Goal: Task Accomplishment & Management: Complete application form

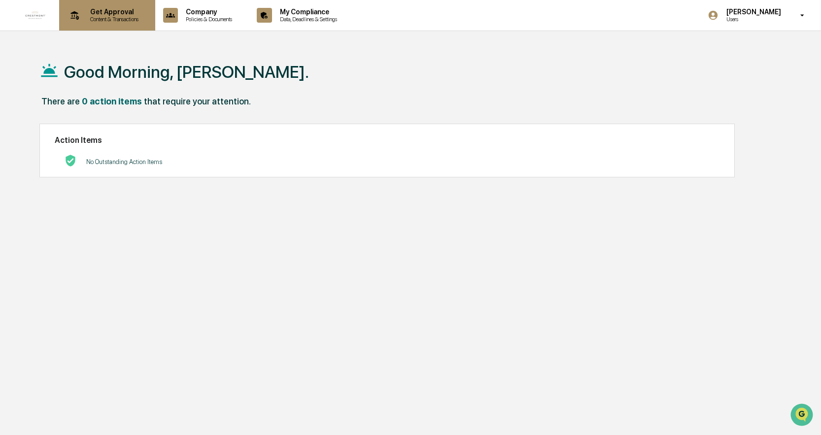
click at [122, 14] on p "Get Approval" at bounding box center [112, 12] width 61 height 8
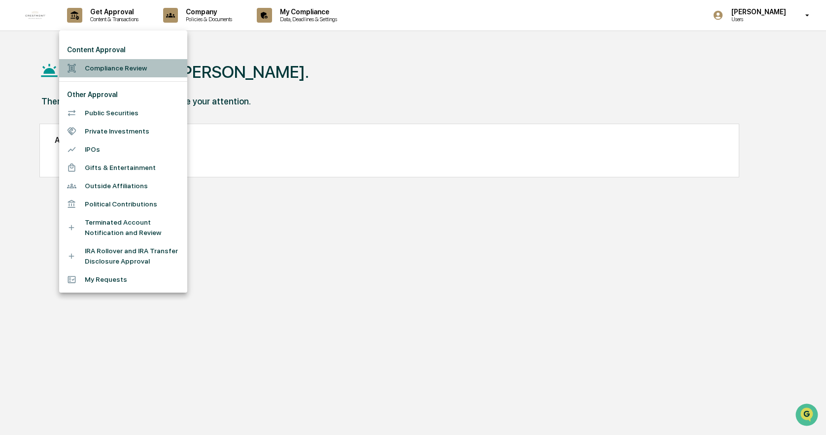
click at [121, 68] on li "Compliance Review" at bounding box center [123, 68] width 128 height 18
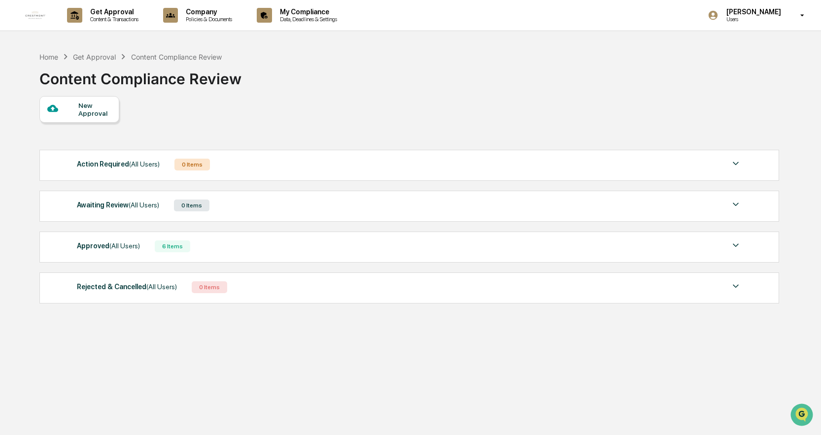
click at [89, 114] on div "New Approval" at bounding box center [94, 109] width 33 height 16
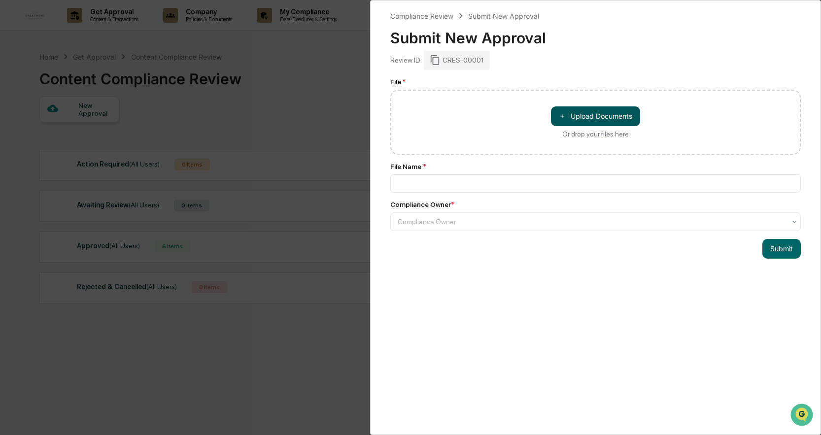
click at [586, 112] on button "＋ Upload Documents" at bounding box center [595, 116] width 89 height 20
type input "**********"
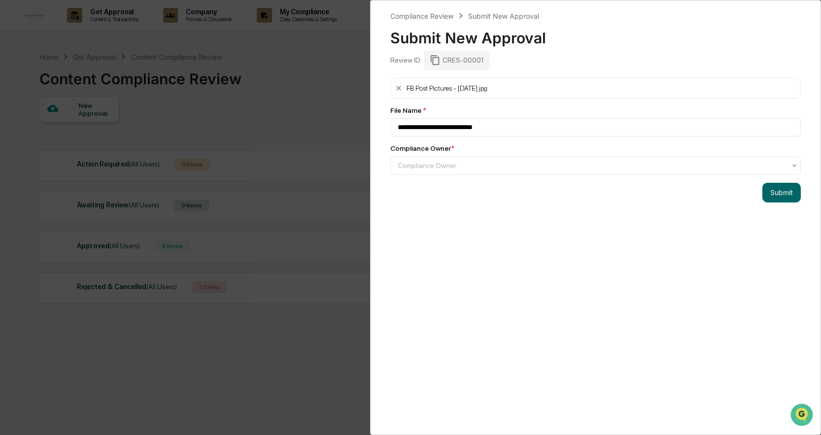
click at [530, 71] on div "**********" at bounding box center [595, 217] width 451 height 435
click at [512, 67] on div "Review ID: CRES-00001" at bounding box center [595, 60] width 410 height 19
click at [491, 166] on div at bounding box center [592, 166] width 388 height 10
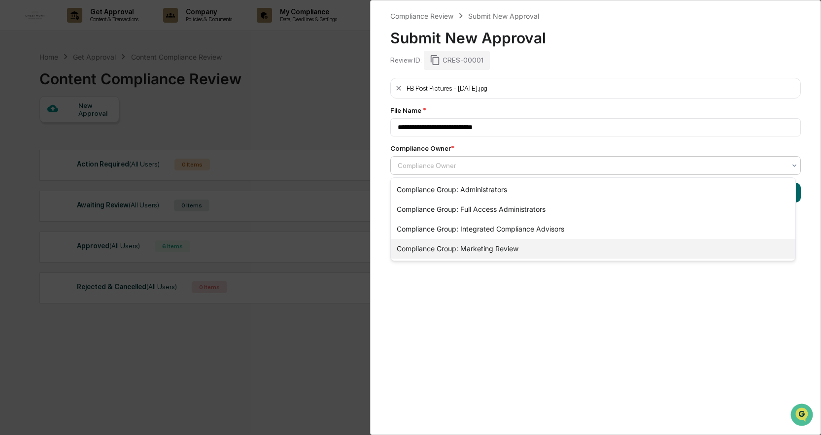
click at [491, 249] on div "Compliance Group: Marketing Review" at bounding box center [593, 249] width 404 height 20
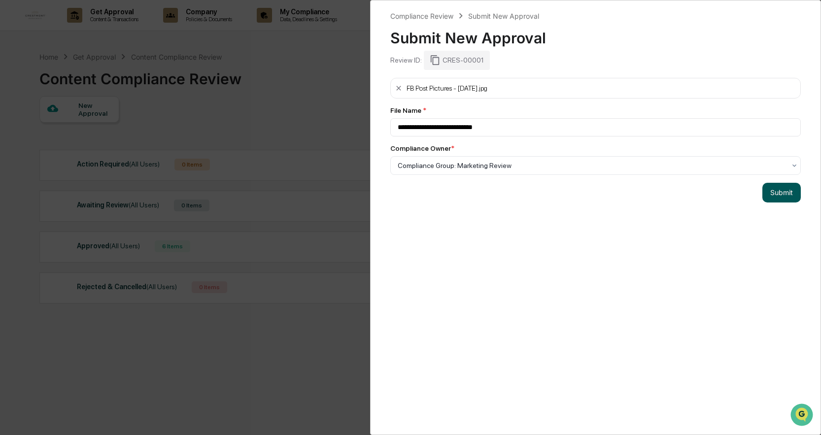
click at [776, 197] on button "Submit" at bounding box center [781, 193] width 38 height 20
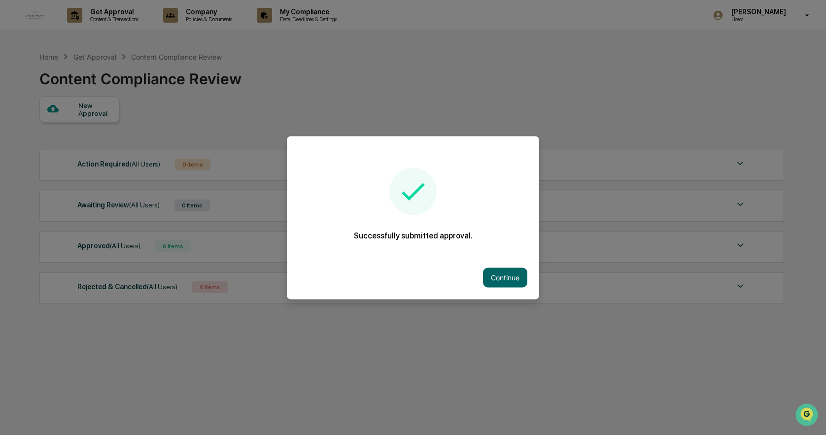
click at [88, 110] on div at bounding box center [413, 217] width 826 height 435
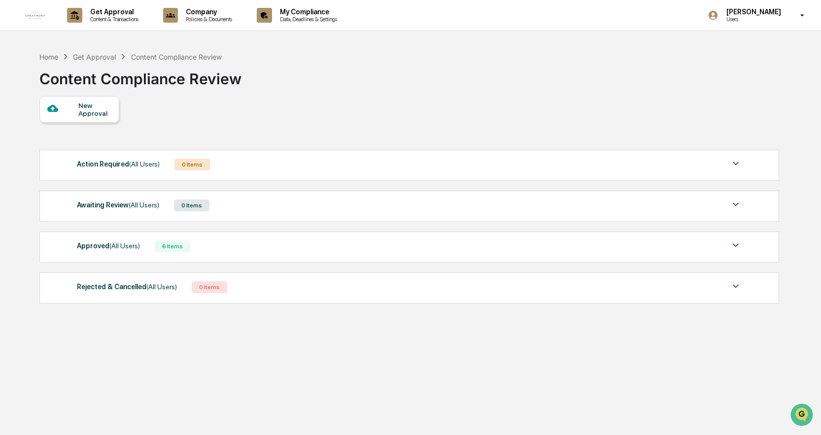
click at [88, 110] on div "New Approval" at bounding box center [94, 109] width 33 height 16
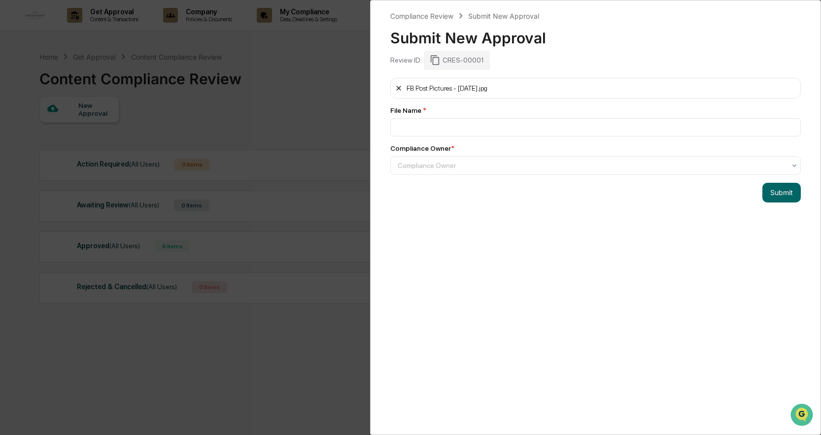
click at [397, 88] on icon at bounding box center [399, 88] width 8 height 8
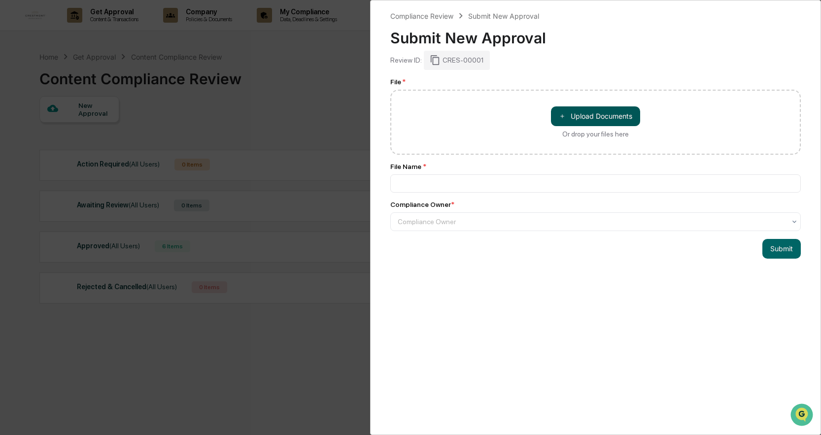
click at [609, 116] on button "＋ Upload Documents" at bounding box center [595, 116] width 89 height 20
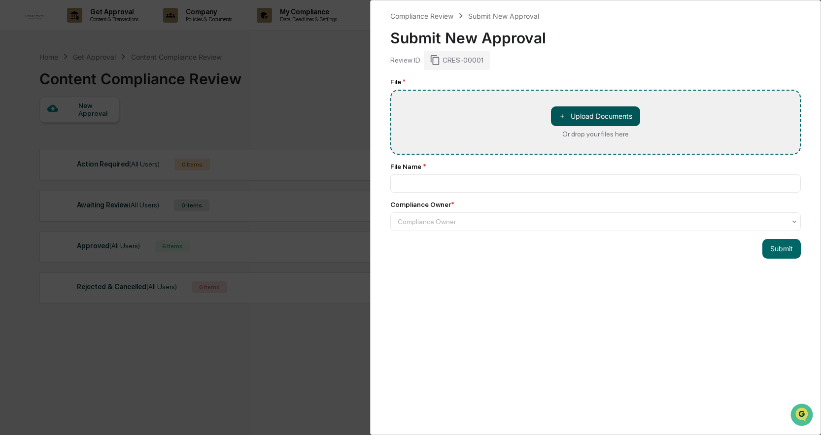
type input "**********"
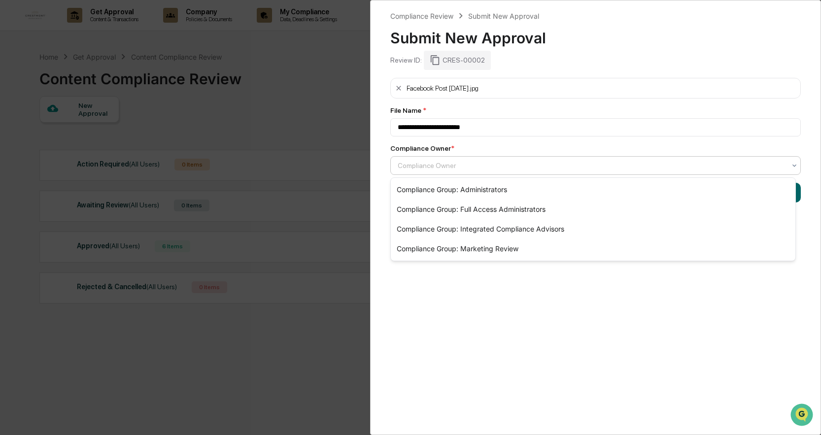
click at [522, 162] on div at bounding box center [592, 166] width 388 height 10
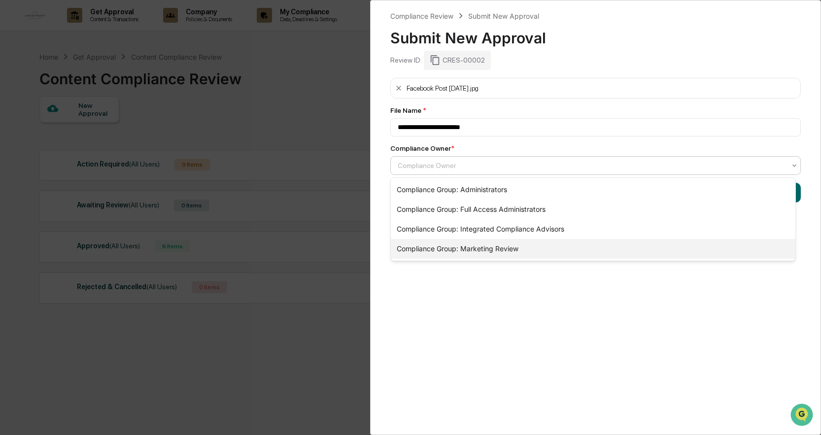
click at [502, 248] on div "Compliance Group: Marketing Review" at bounding box center [593, 249] width 404 height 20
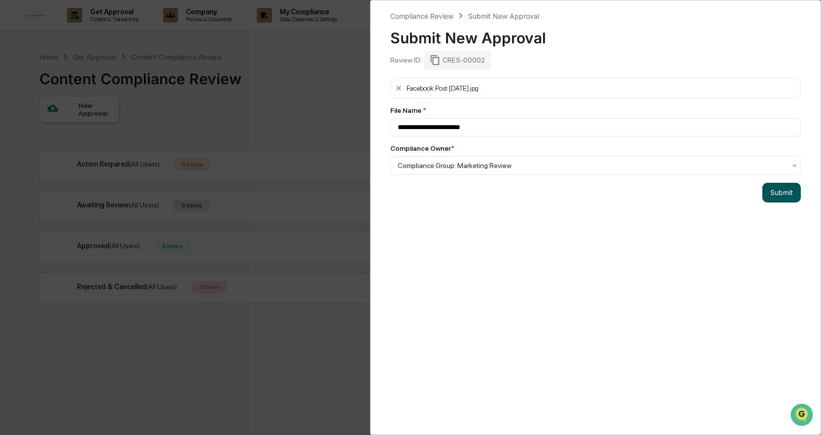
click at [771, 197] on button "Submit" at bounding box center [781, 193] width 38 height 20
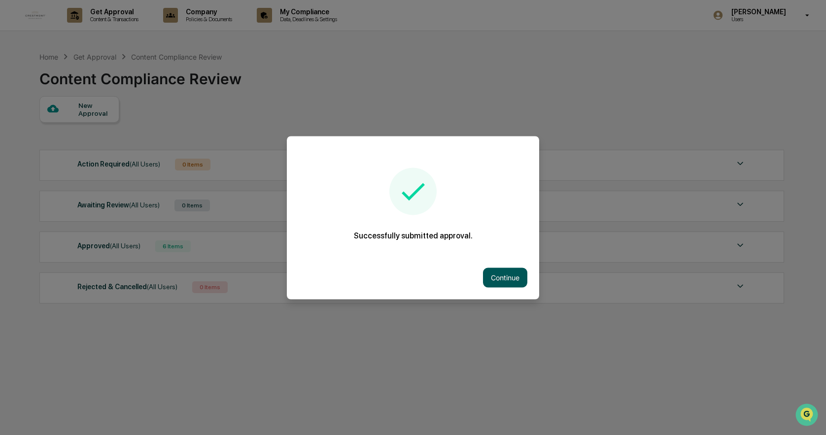
click at [508, 277] on button "Continue" at bounding box center [505, 278] width 44 height 20
